Goal: Task Accomplishment & Management: Manage account settings

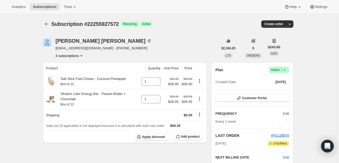
click at [284, 73] on span "Success Active |" at bounding box center [278, 70] width 20 height 6
click at [285, 87] on span "Cancel subscription" at bounding box center [280, 89] width 30 height 4
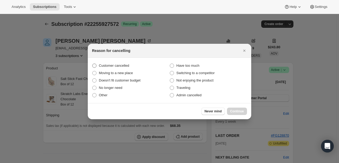
click at [132, 67] on label "Customer cancelled" at bounding box center [130, 65] width 77 height 7
click at [92, 64] on input "Customer cancelled" at bounding box center [92, 63] width 0 height 0
radio input "true"
click at [239, 106] on div "Never mind Continue" at bounding box center [169, 111] width 163 height 16
click at [172, 94] on span ":r33:" at bounding box center [172, 95] width 4 height 4
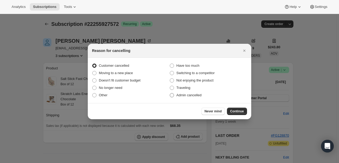
click at [170, 93] on input "Admin cancelled" at bounding box center [170, 93] width 0 height 0
radio input "true"
radio input "false"
click at [236, 108] on button "Continue" at bounding box center [237, 110] width 20 height 7
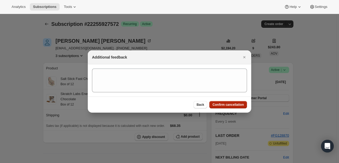
click at [233, 106] on span "Confirm cancellation" at bounding box center [227, 104] width 31 height 4
